Goal: Information Seeking & Learning: Learn about a topic

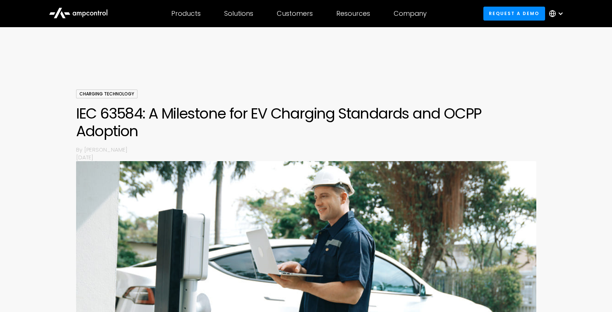
scroll to position [227, 0]
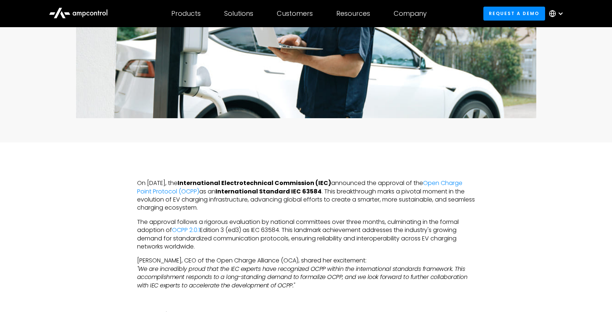
drag, startPoint x: 212, startPoint y: 183, endPoint x: 322, endPoint y: 187, distance: 110.7
click at [322, 188] on p "On [DATE], the International Electrotechnical Commission (IEC) announced the ap…" at bounding box center [306, 195] width 338 height 33
click at [326, 179] on strong "International Electrotechnical Commission (IEC)" at bounding box center [254, 183] width 154 height 8
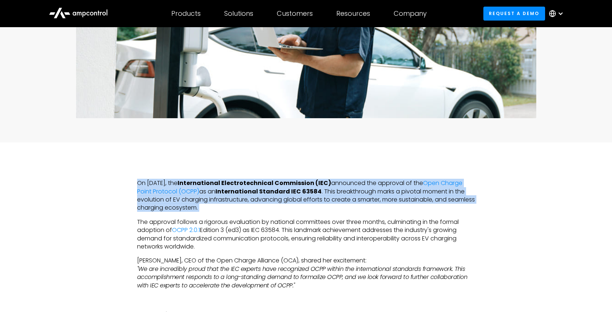
click at [326, 179] on strong "International Electrotechnical Commission (IEC)" at bounding box center [254, 183] width 154 height 8
click at [324, 181] on strong "International Electrotechnical Commission (IEC)" at bounding box center [254, 183] width 154 height 8
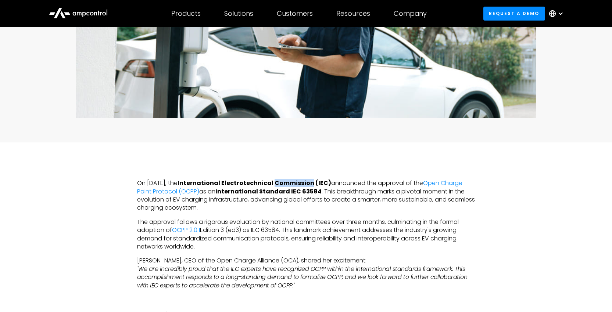
click at [324, 181] on strong "International Electrotechnical Commission (IEC)" at bounding box center [254, 183] width 154 height 8
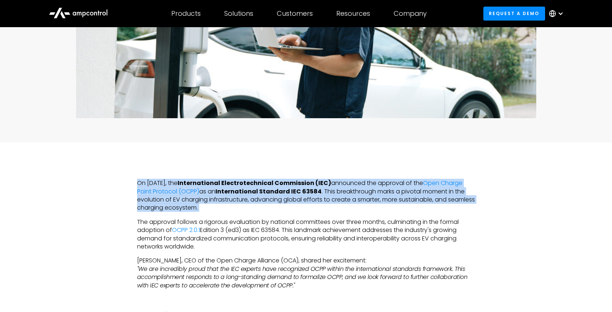
click at [324, 181] on strong "International Electrotechnical Commission (IEC)" at bounding box center [254, 183] width 154 height 8
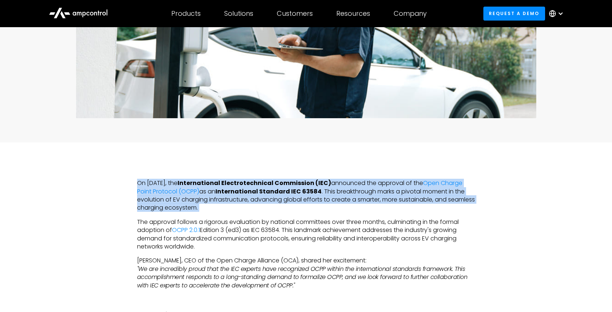
click at [324, 181] on strong "International Electrotechnical Commission (IEC)" at bounding box center [254, 183] width 154 height 8
